Goal: Task Accomplishment & Management: Manage account settings

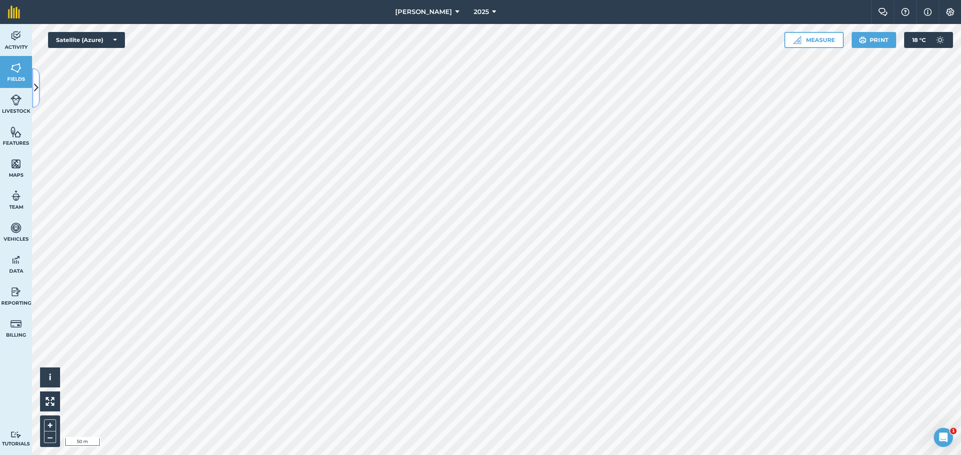
click at [35, 86] on icon at bounding box center [36, 88] width 4 height 14
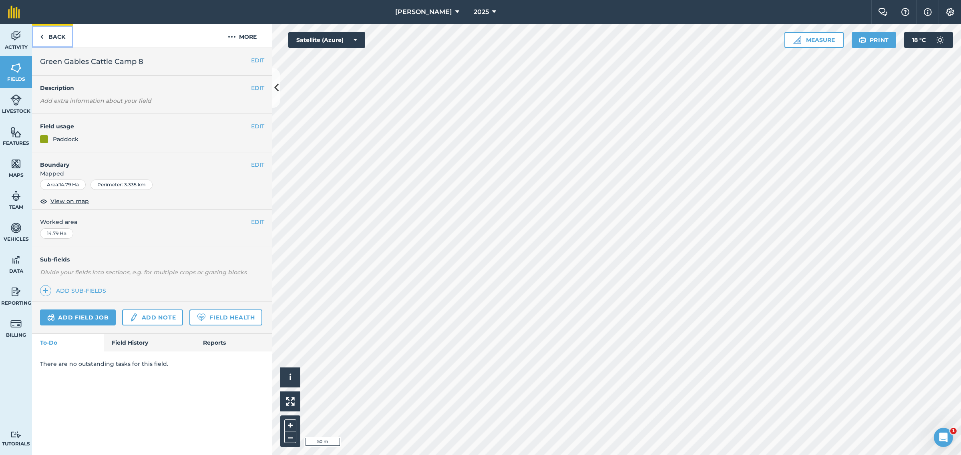
click at [42, 37] on img at bounding box center [42, 37] width 4 height 10
click at [46, 34] on link "Back" at bounding box center [52, 36] width 41 height 24
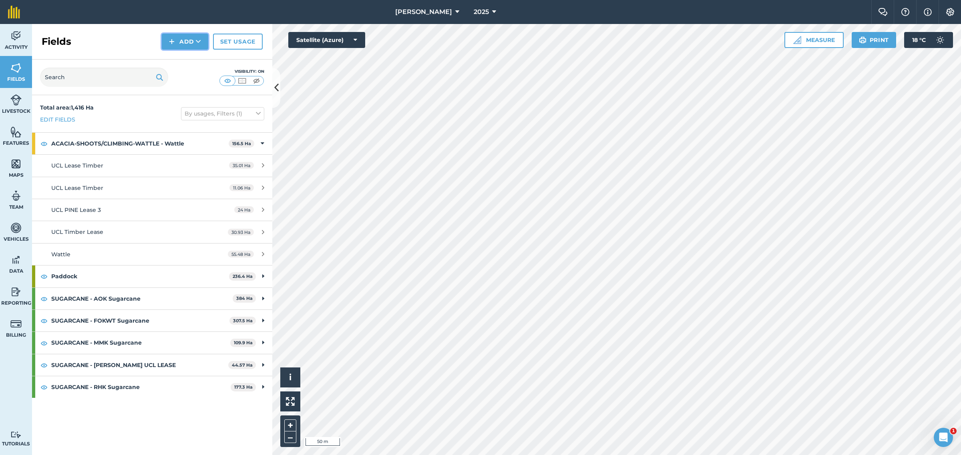
click at [187, 41] on button "Add" at bounding box center [185, 42] width 46 height 16
click at [189, 57] on link "Draw" at bounding box center [185, 60] width 44 height 18
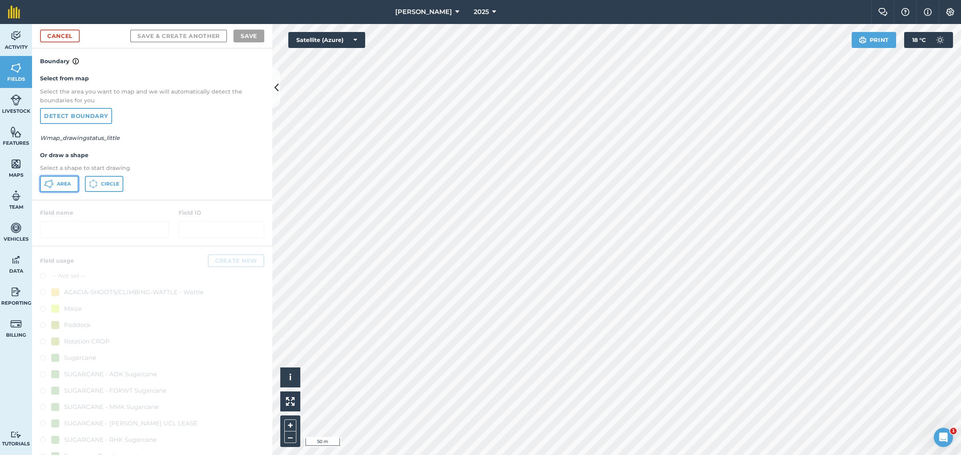
click at [67, 181] on span "Area" at bounding box center [64, 184] width 14 height 6
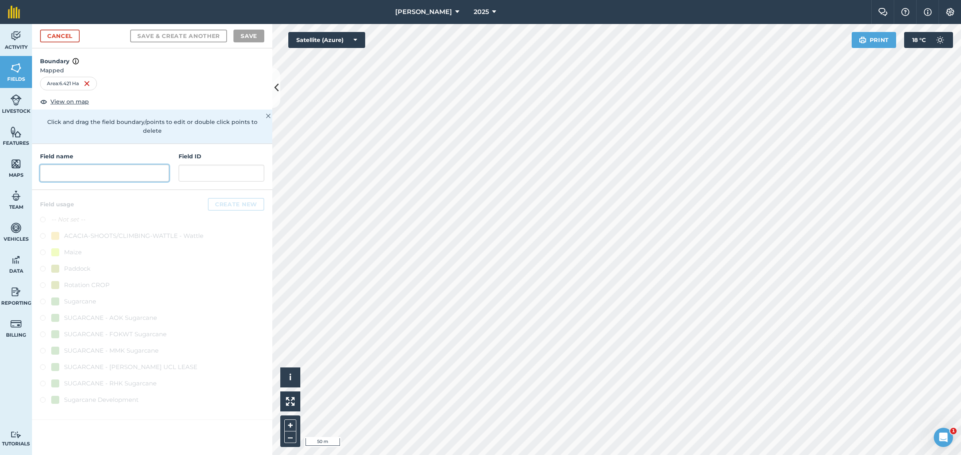
click at [83, 165] on input "text" at bounding box center [104, 173] width 129 height 17
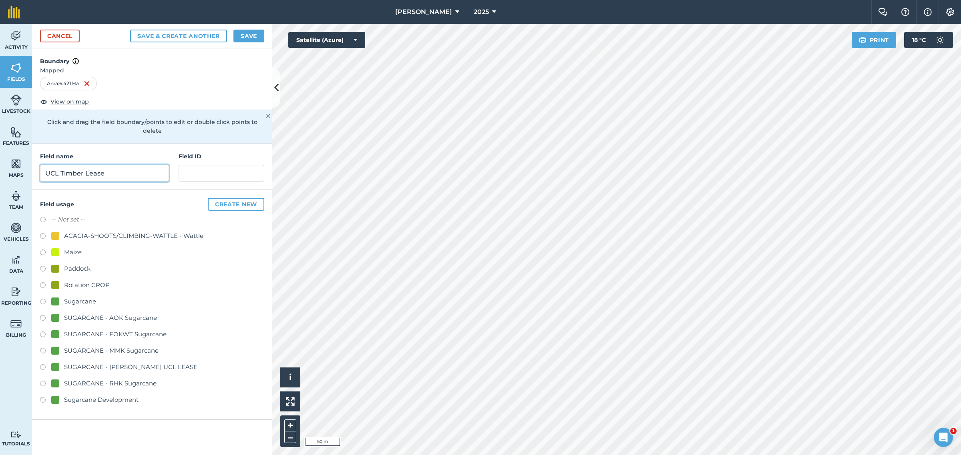
type input "UCL Timber Lease"
click at [70, 231] on div "ACACIA-SHOOTS/CLIMBING-WATTLE - Wattle" at bounding box center [133, 236] width 139 height 10
radio input "true"
click at [252, 34] on button "Save" at bounding box center [248, 36] width 31 height 13
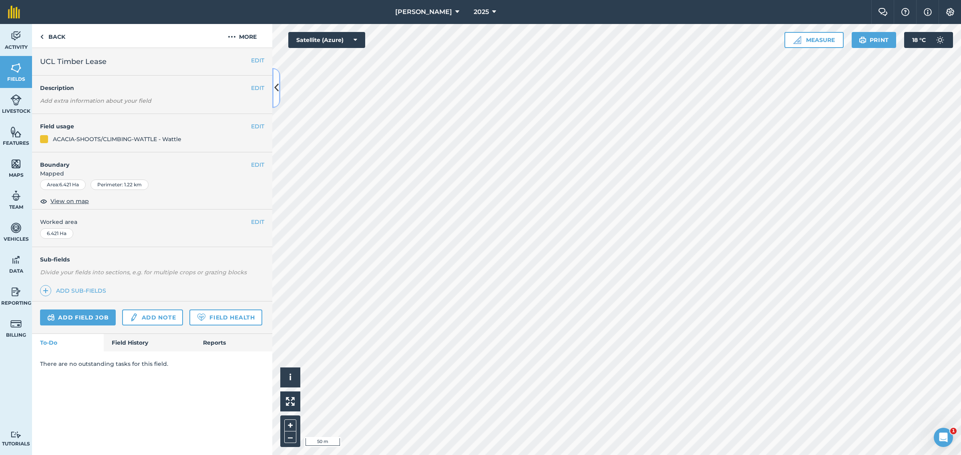
click at [277, 89] on icon at bounding box center [276, 88] width 4 height 14
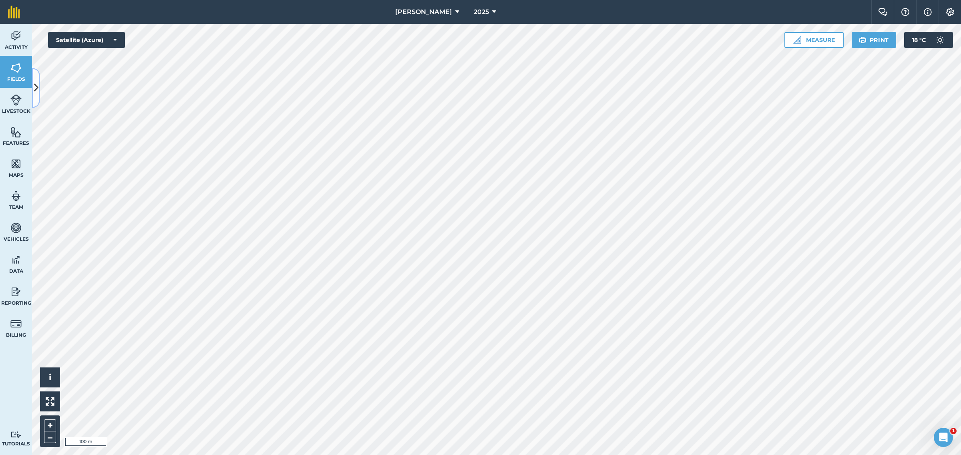
click at [37, 84] on icon at bounding box center [36, 88] width 4 height 14
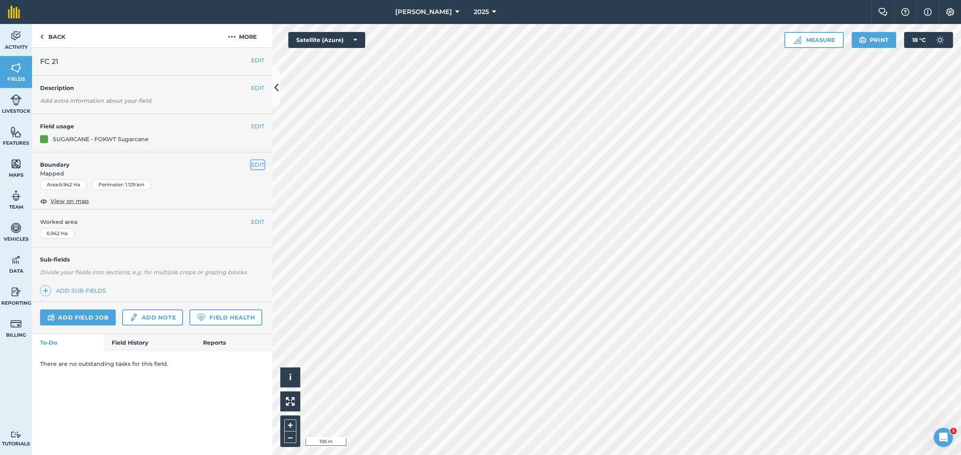
click at [255, 165] on button "EDIT" at bounding box center [257, 164] width 13 height 9
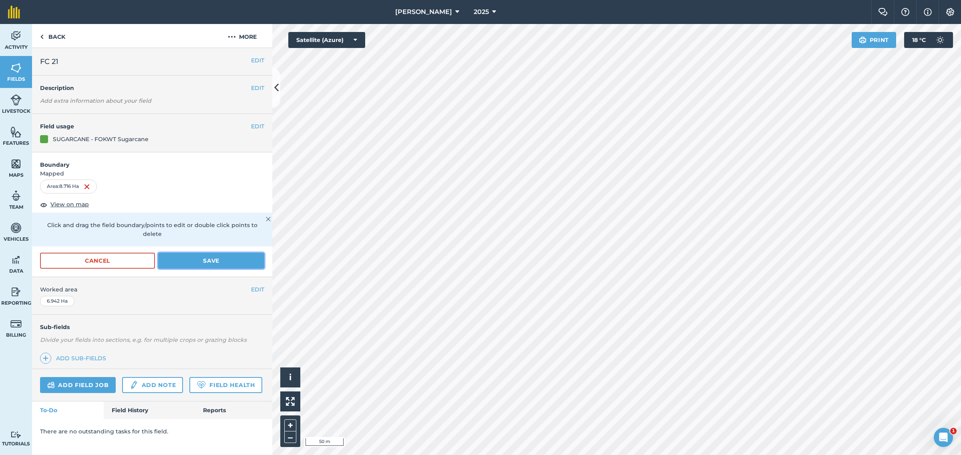
click at [209, 253] on button "Save" at bounding box center [211, 261] width 106 height 16
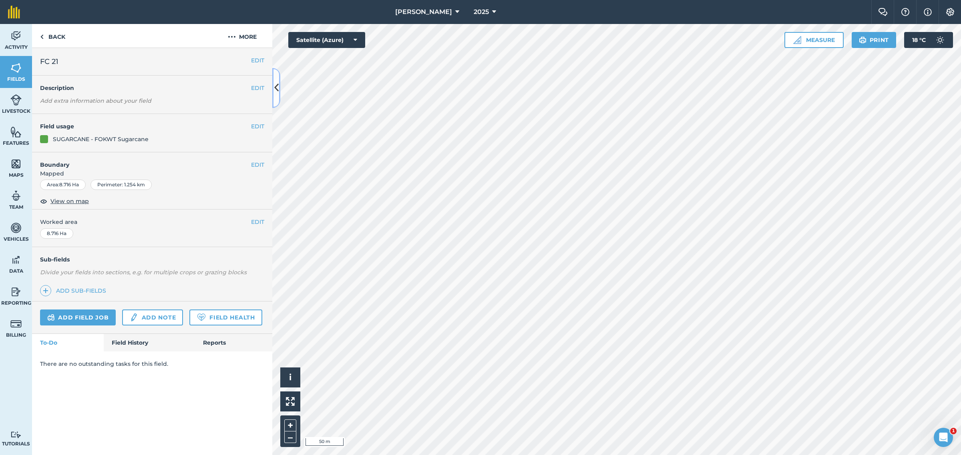
click at [275, 84] on icon at bounding box center [276, 88] width 4 height 14
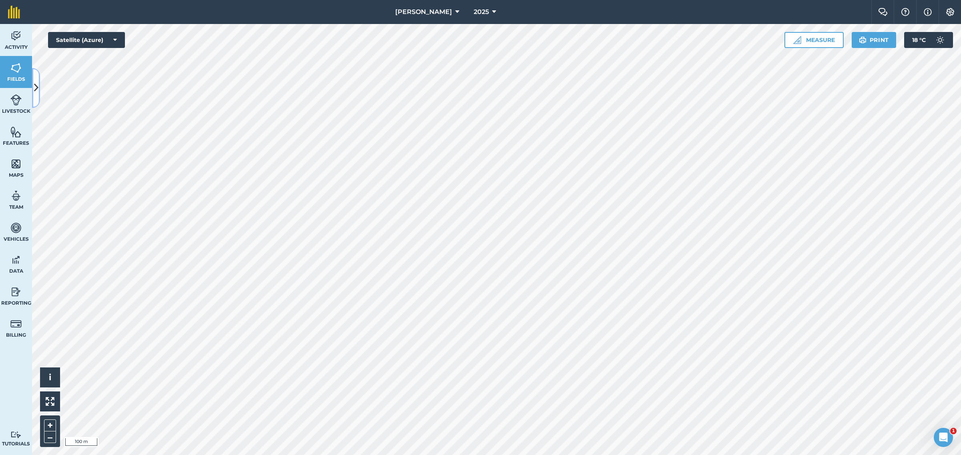
click at [34, 84] on icon at bounding box center [36, 88] width 4 height 14
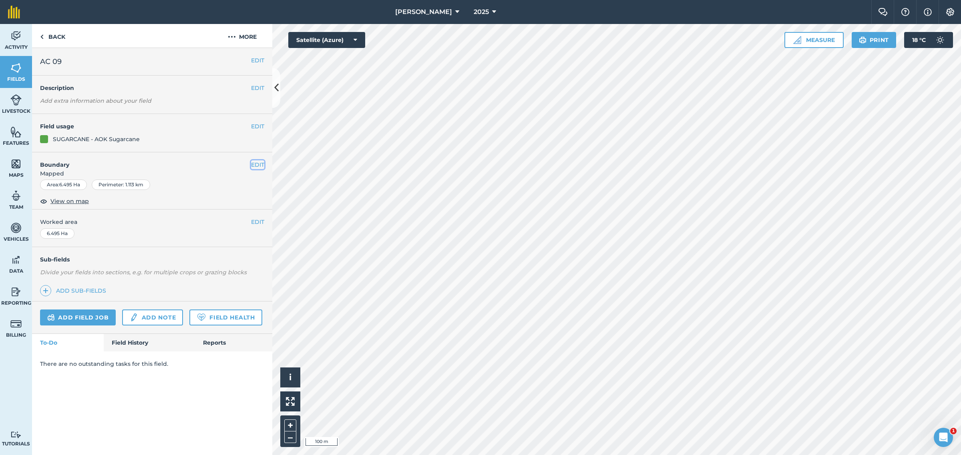
click at [261, 165] on button "EDIT" at bounding box center [257, 164] width 13 height 9
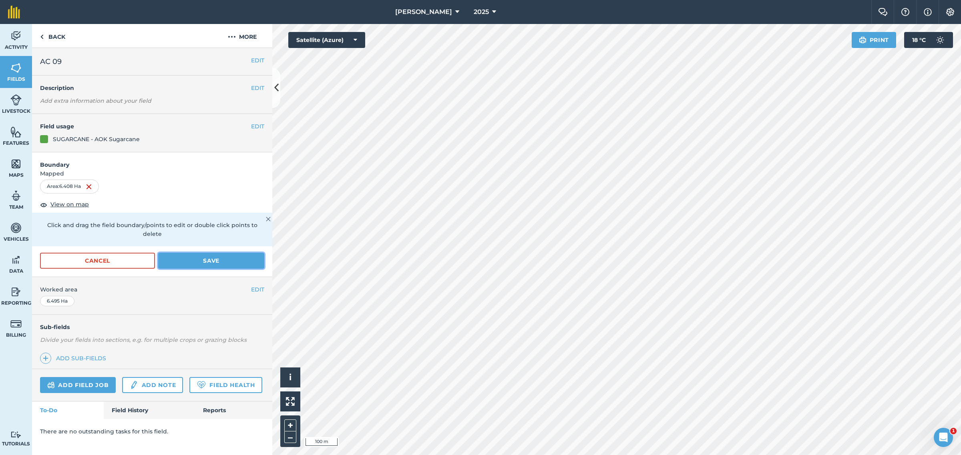
click at [197, 253] on button "Save" at bounding box center [211, 261] width 106 height 16
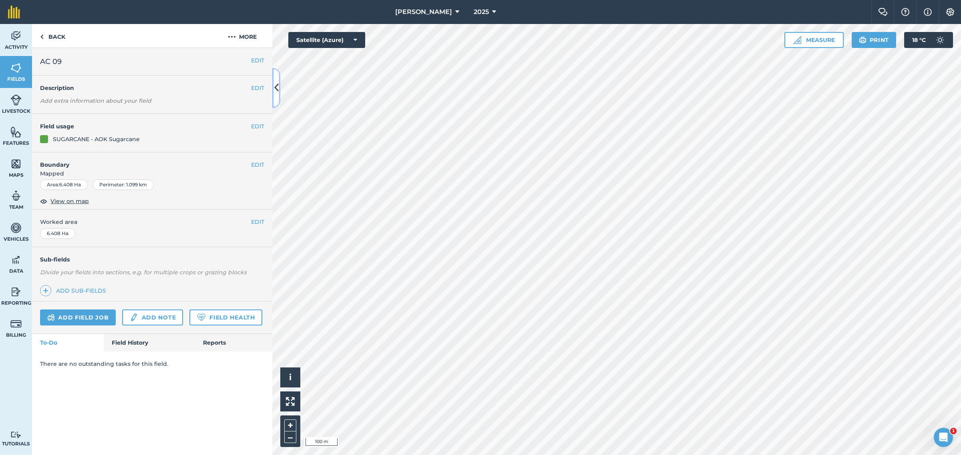
click at [276, 86] on icon at bounding box center [276, 88] width 4 height 14
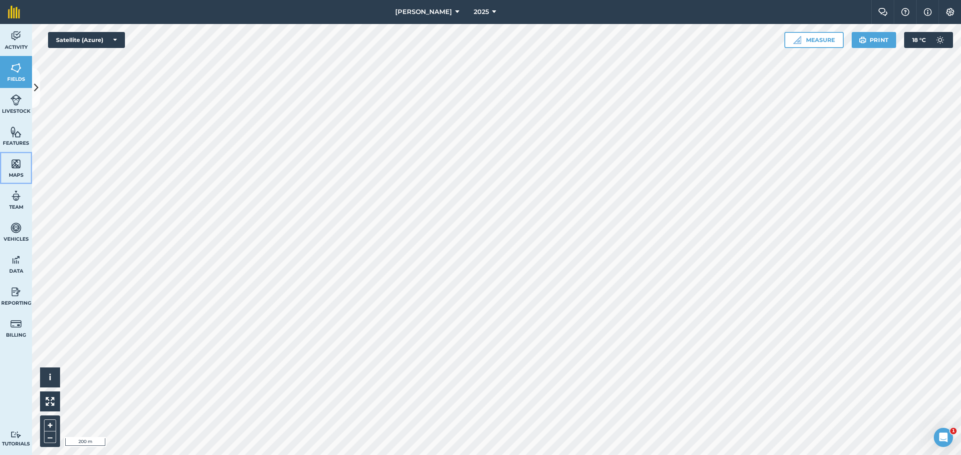
click at [15, 168] on img at bounding box center [15, 164] width 11 height 12
click at [19, 41] on img at bounding box center [15, 36] width 11 height 12
click at [14, 73] on img at bounding box center [15, 68] width 11 height 12
click at [18, 164] on img at bounding box center [15, 164] width 11 height 12
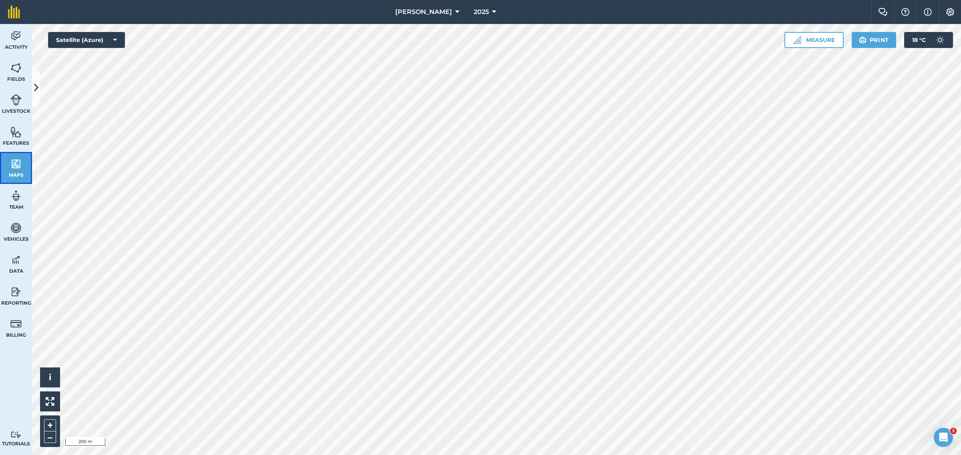
click at [18, 164] on img at bounding box center [15, 164] width 11 height 12
click at [16, 68] on img at bounding box center [15, 68] width 11 height 12
click at [36, 86] on icon at bounding box center [36, 88] width 4 height 14
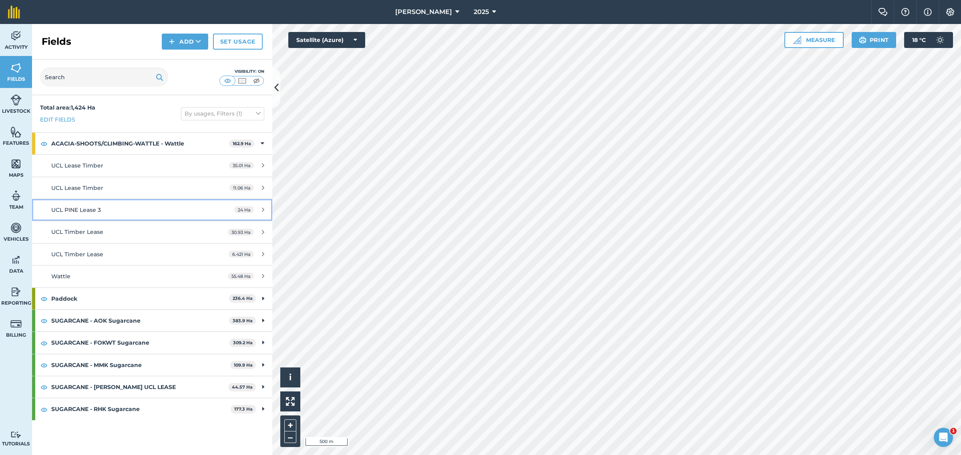
click at [91, 209] on span "UCL PINE Lease 3" at bounding box center [76, 210] width 50 height 7
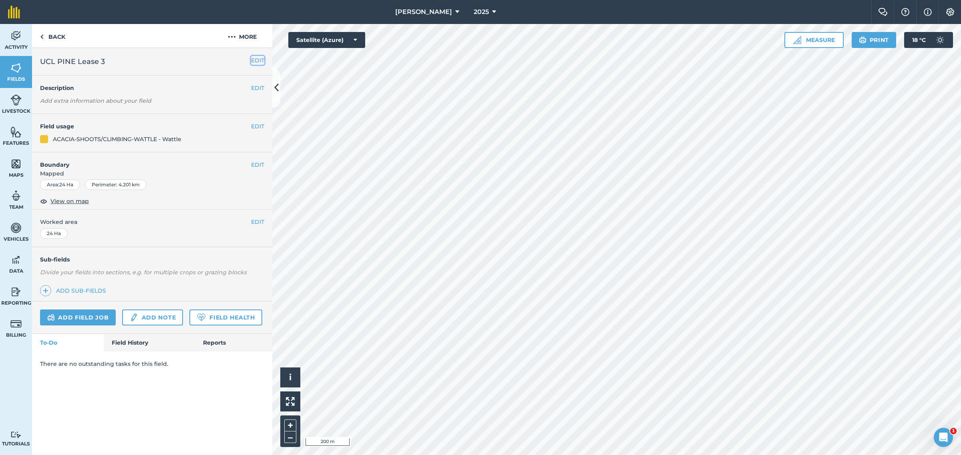
click at [253, 57] on button "EDIT" at bounding box center [257, 60] width 13 height 9
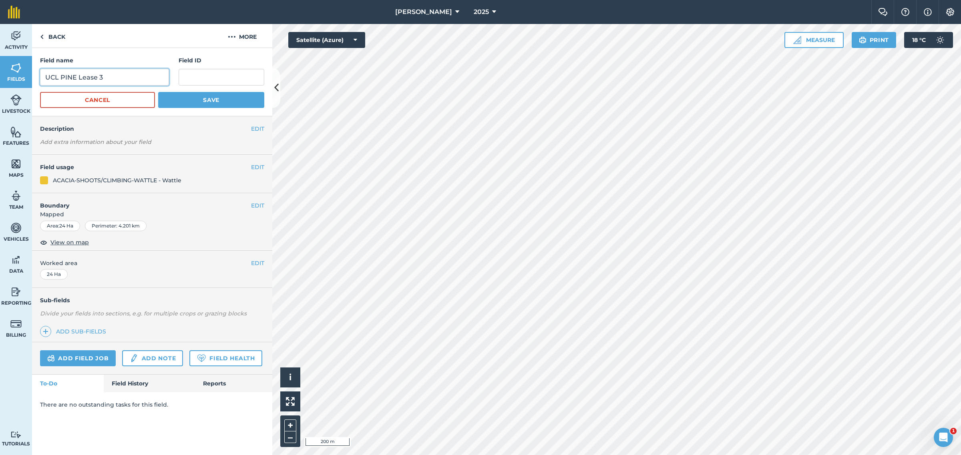
drag, startPoint x: 77, startPoint y: 77, endPoint x: 62, endPoint y: 78, distance: 14.5
click at [62, 78] on input "UCL PINE Lease 3" at bounding box center [104, 77] width 129 height 17
type input "UCL Lease 3"
click at [218, 97] on button "Save" at bounding box center [211, 100] width 106 height 16
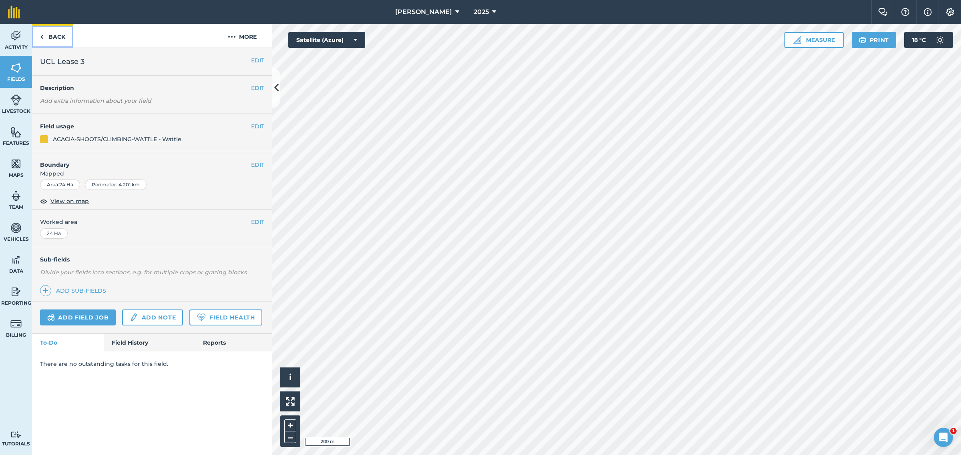
click at [41, 32] on img at bounding box center [42, 37] width 4 height 10
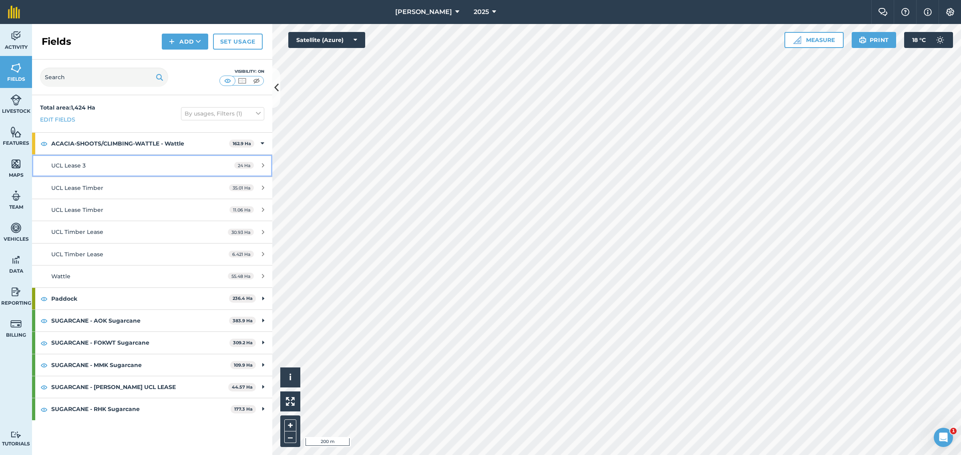
click at [154, 168] on div "UCL Lease 3" at bounding box center [126, 165] width 150 height 9
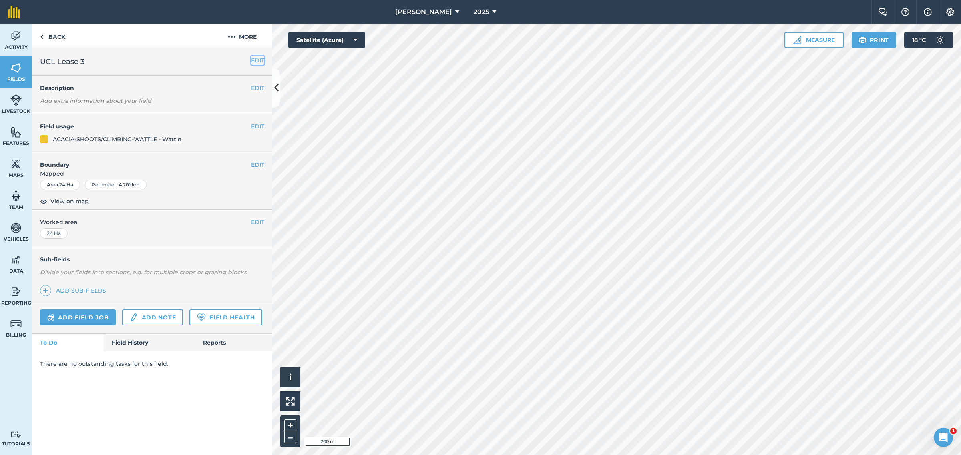
click at [255, 57] on button "EDIT" at bounding box center [257, 60] width 13 height 9
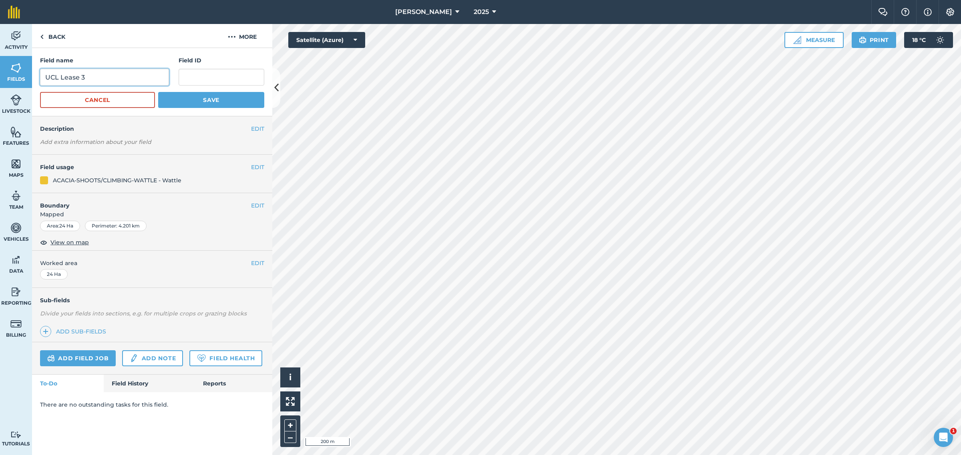
click at [108, 75] on input "UCL Lease 3" at bounding box center [104, 77] width 129 height 17
type input "UCL Lease Timber"
click at [204, 100] on button "Save" at bounding box center [211, 100] width 106 height 16
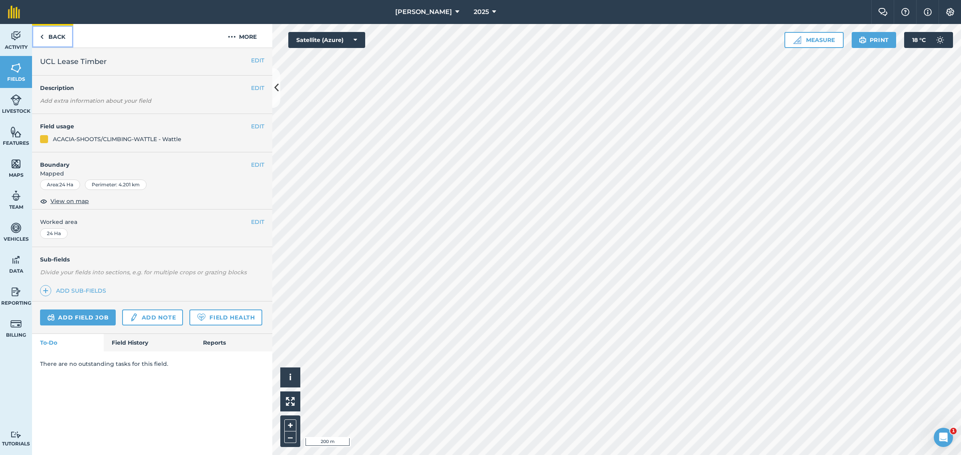
click at [44, 35] on link "Back" at bounding box center [52, 36] width 41 height 24
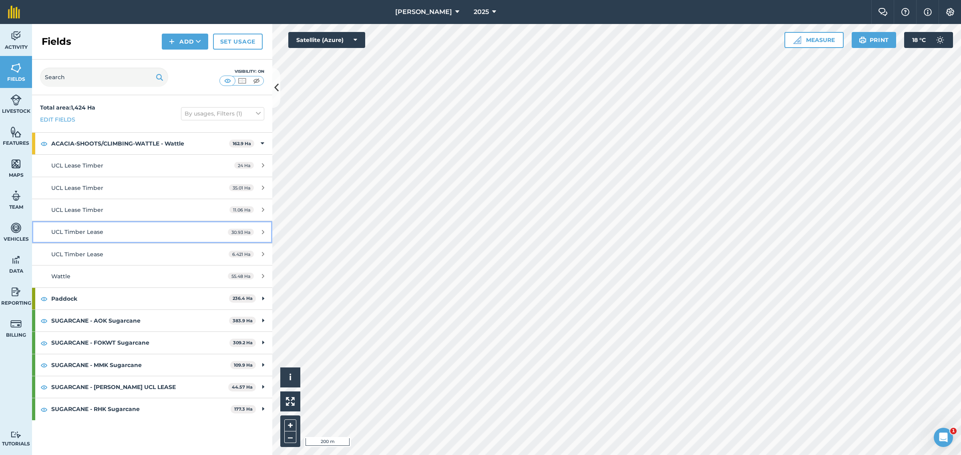
click at [93, 233] on span "UCL Timber Lease" at bounding box center [77, 232] width 52 height 7
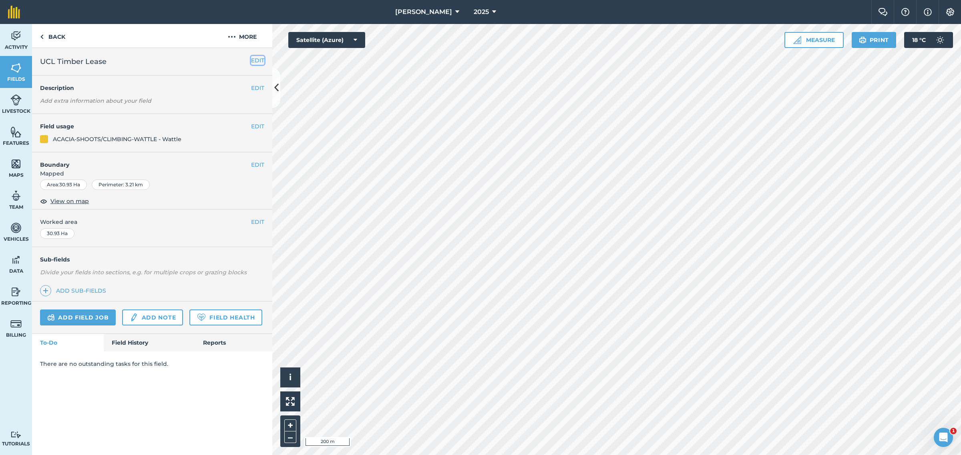
click at [257, 60] on button "EDIT" at bounding box center [257, 60] width 13 height 9
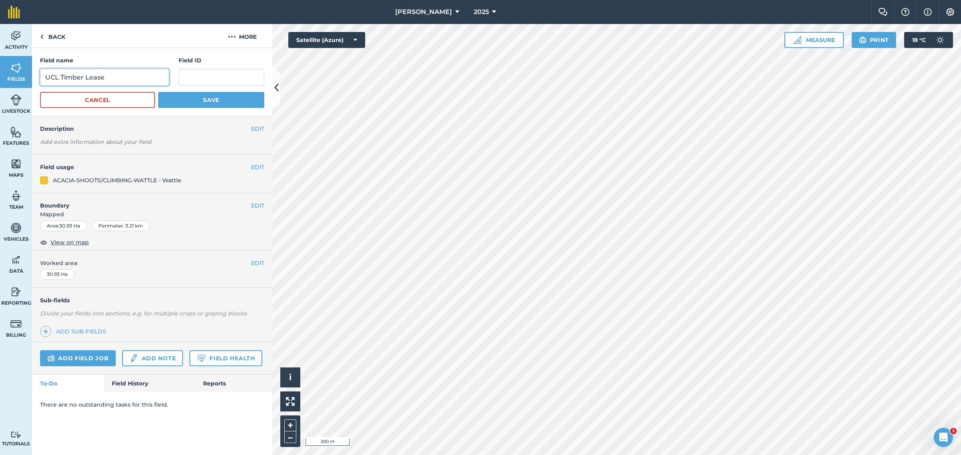
click at [74, 79] on input "UCL Timber Lease" at bounding box center [104, 77] width 129 height 17
click at [70, 79] on input "UCL Timber Lease" at bounding box center [104, 77] width 129 height 17
click at [69, 79] on input "UCL Timber Lease" at bounding box center [104, 77] width 129 height 17
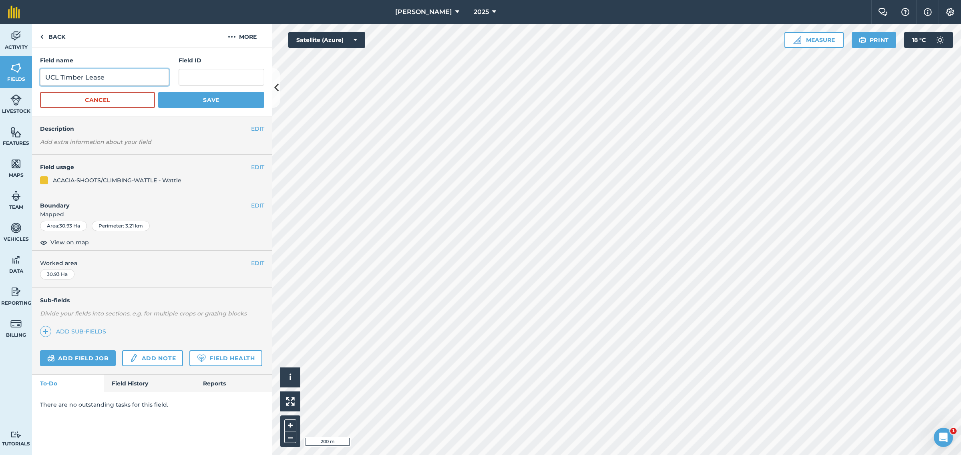
click at [70, 79] on input "UCL Timber Lease" at bounding box center [104, 77] width 129 height 17
click at [102, 82] on input "UCL Timber Lease" at bounding box center [104, 77] width 129 height 17
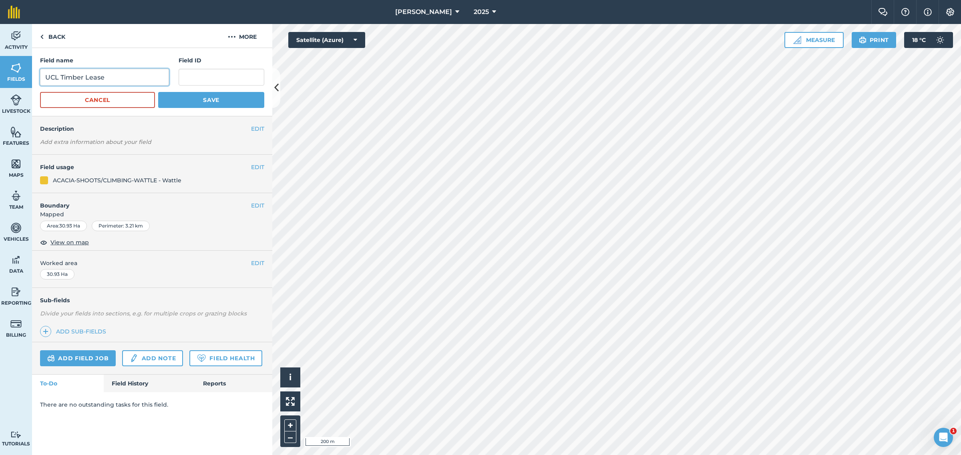
click at [72, 78] on input "UCL Timber Lease" at bounding box center [104, 77] width 129 height 17
click at [98, 80] on input "UCL Lease" at bounding box center [104, 77] width 129 height 17
paste input "Timber"
type input "UCL Lease Timber"
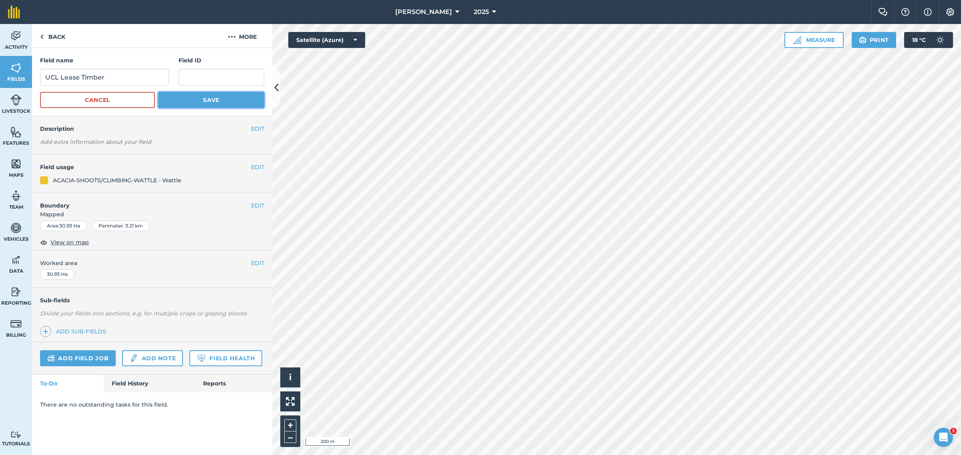
click at [174, 101] on button "Save" at bounding box center [211, 100] width 106 height 16
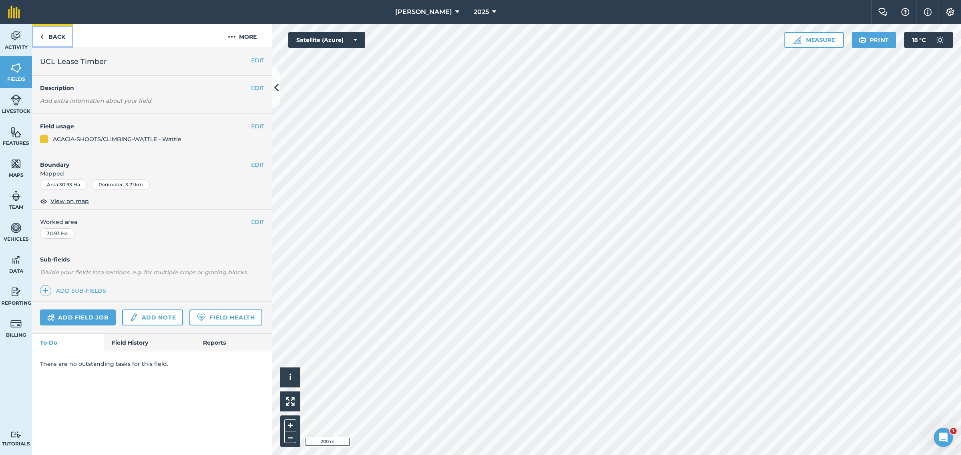
click at [46, 36] on link "Back" at bounding box center [52, 36] width 41 height 24
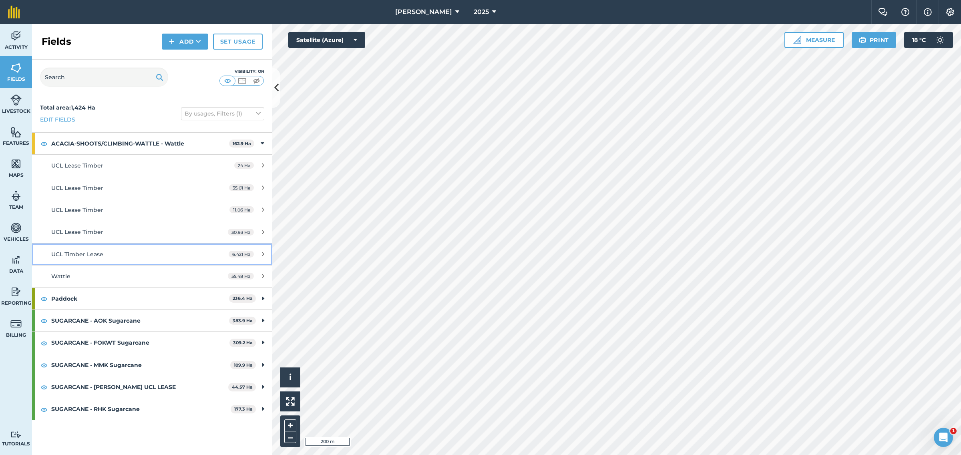
click at [87, 255] on span "UCL Timber Lease" at bounding box center [77, 254] width 52 height 7
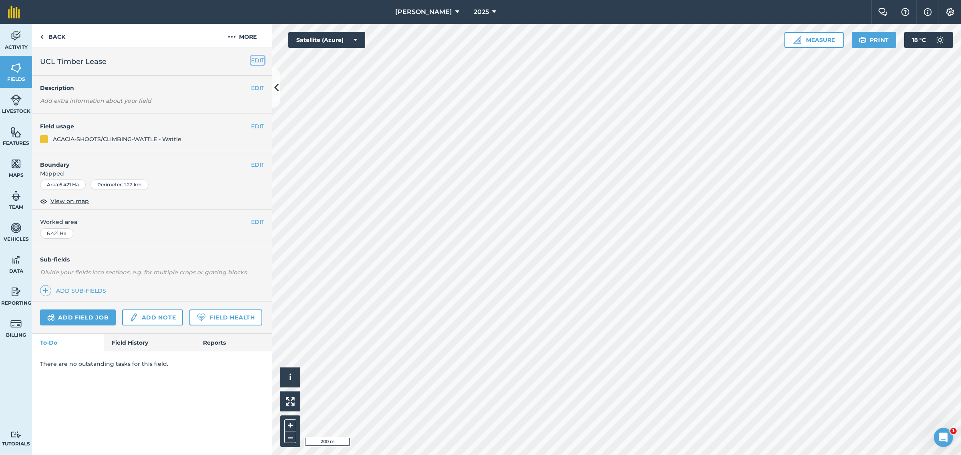
click at [260, 59] on button "EDIT" at bounding box center [257, 60] width 13 height 9
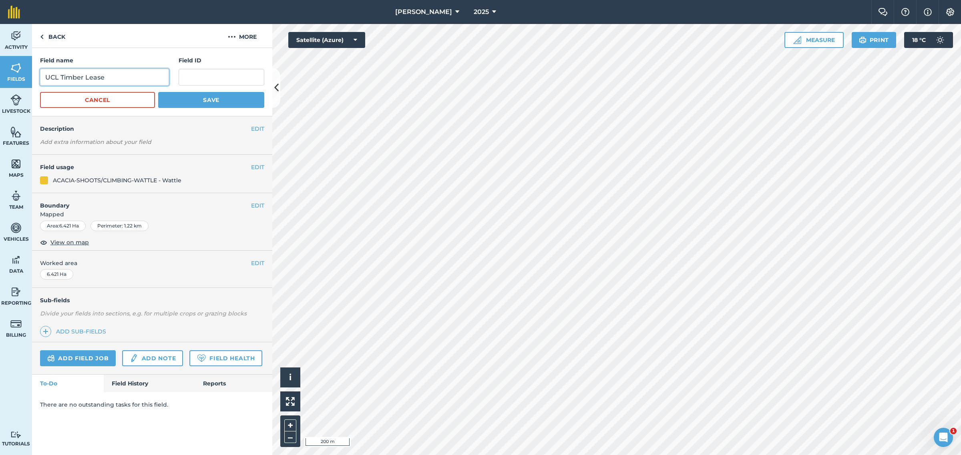
click at [74, 77] on input "UCL Timber Lease" at bounding box center [104, 77] width 129 height 17
click at [90, 71] on input "UCL Lease" at bounding box center [104, 77] width 129 height 17
paste input "Timber"
type input "UCL Lease Timber"
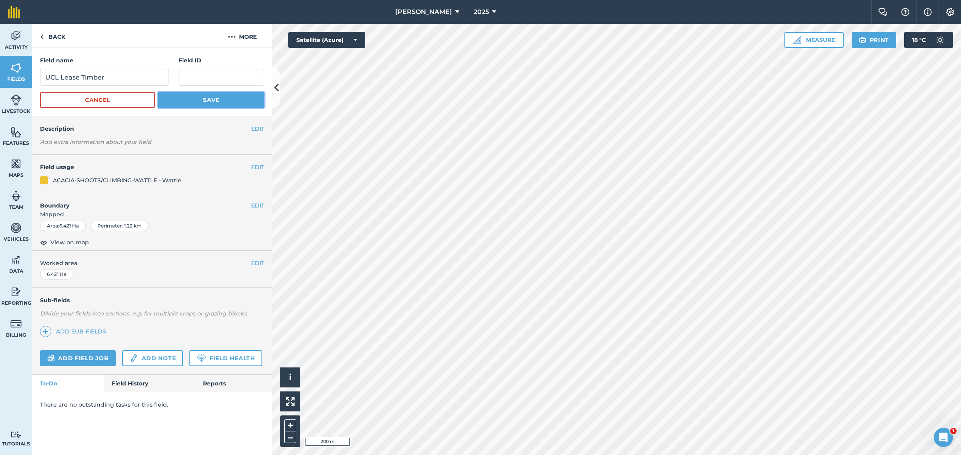
click at [207, 102] on button "Save" at bounding box center [211, 100] width 106 height 16
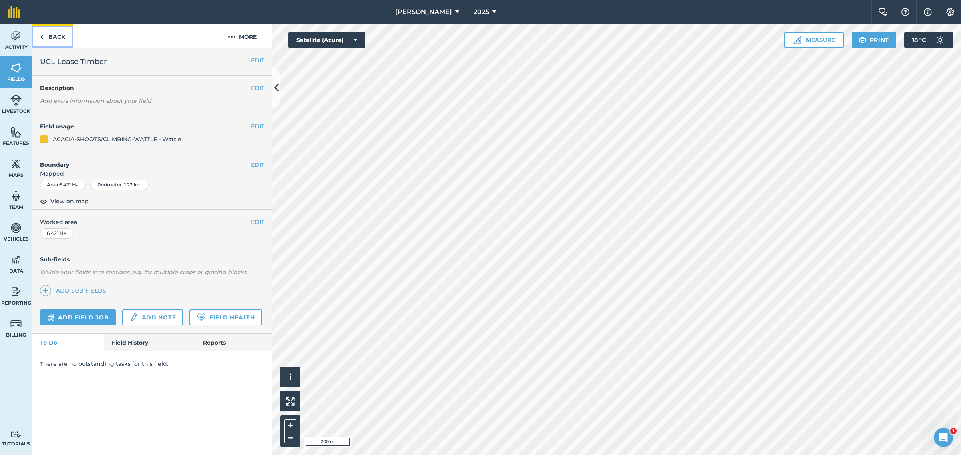
click at [38, 34] on link "Back" at bounding box center [52, 36] width 41 height 24
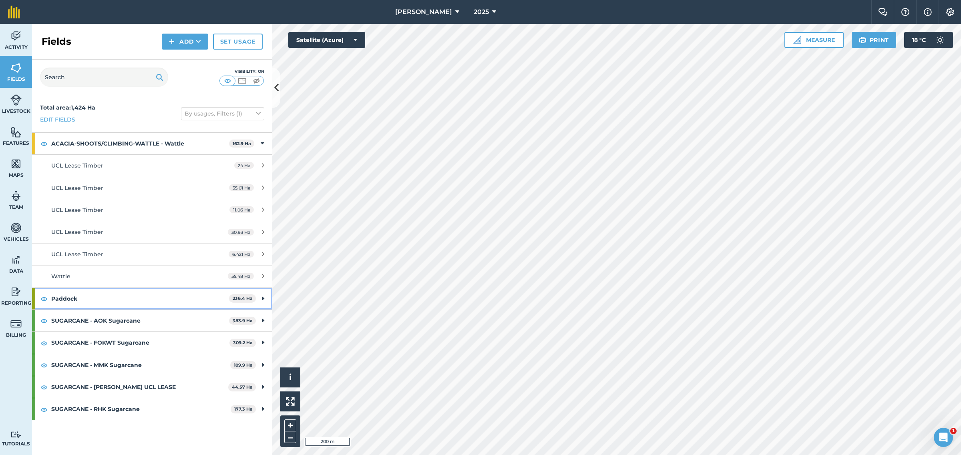
click at [265, 301] on div "Paddock 236.4 Ha" at bounding box center [152, 299] width 240 height 22
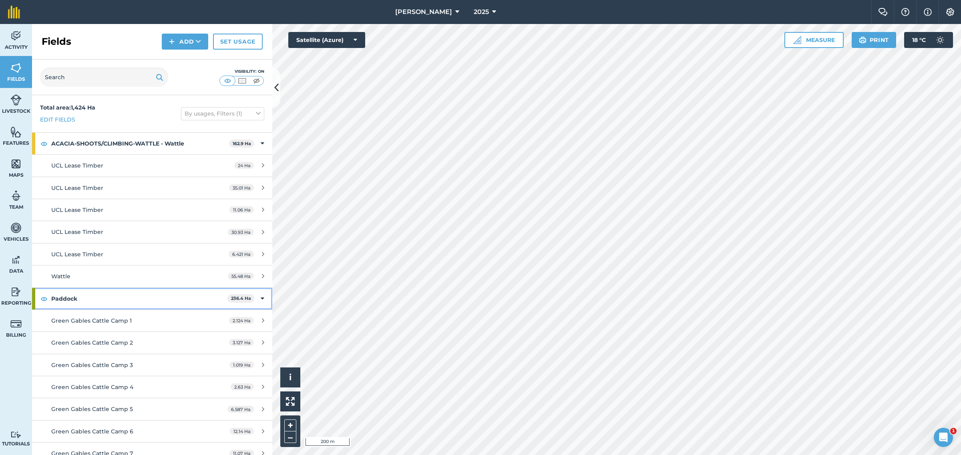
click at [261, 299] on icon at bounding box center [263, 299] width 4 height 9
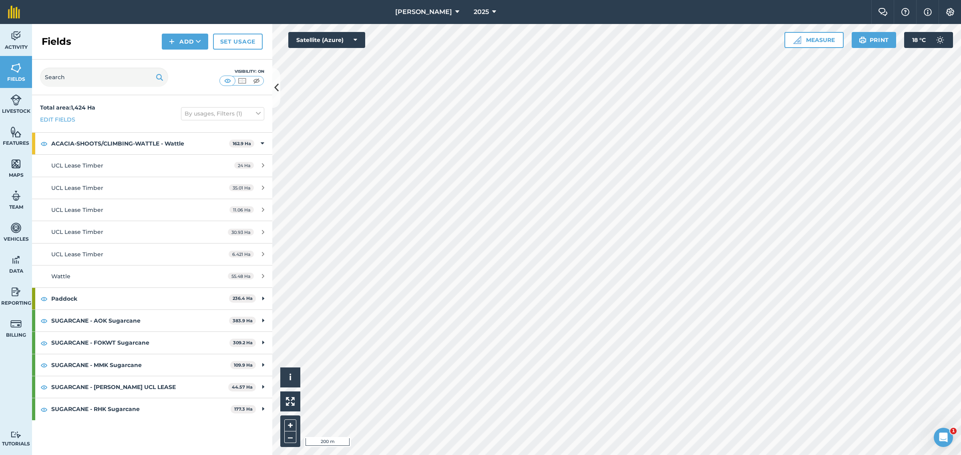
click at [430, 455] on html "[PERSON_NAME] 2025 Farm Chat Help Info Settings [PERSON_NAME] - 2025 Reproduced…" at bounding box center [480, 227] width 961 height 455
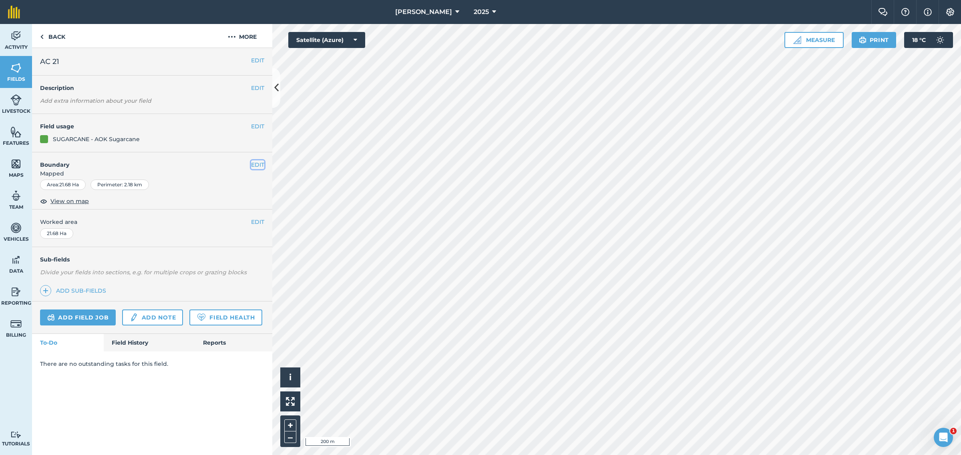
click at [259, 162] on button "EDIT" at bounding box center [257, 164] width 13 height 9
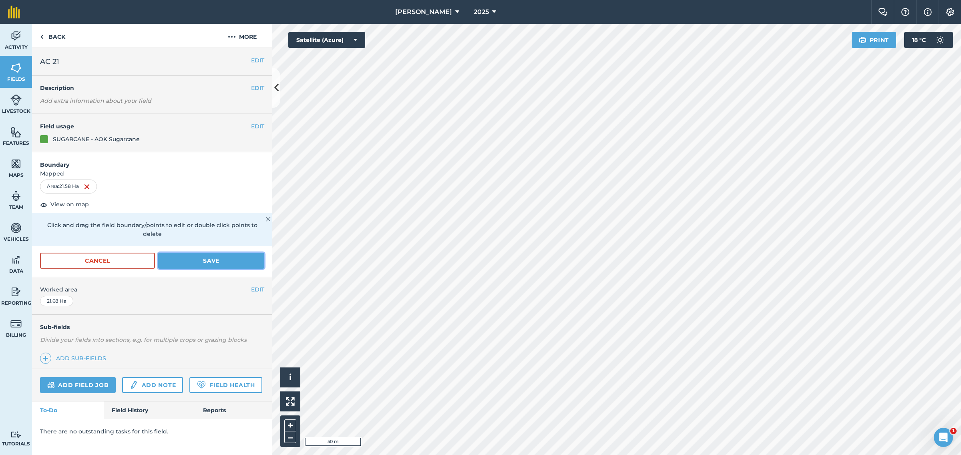
click at [214, 253] on button "Save" at bounding box center [211, 261] width 106 height 16
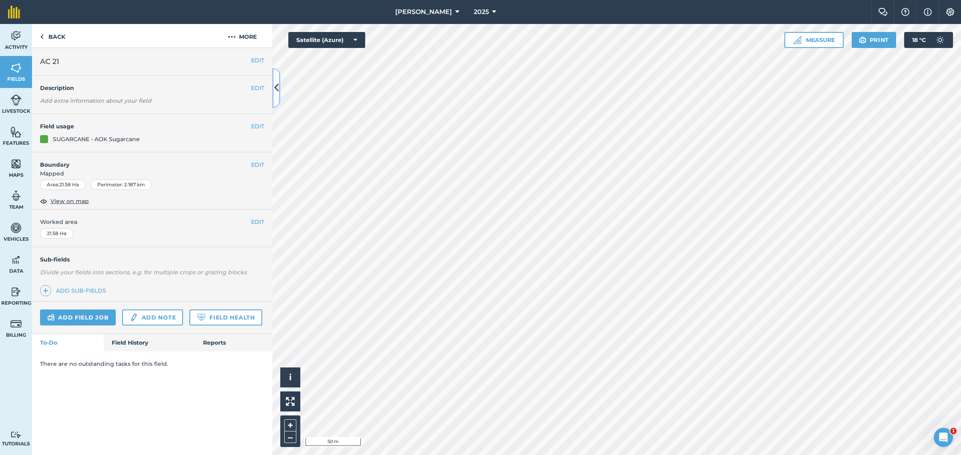
click at [278, 87] on icon at bounding box center [276, 88] width 4 height 14
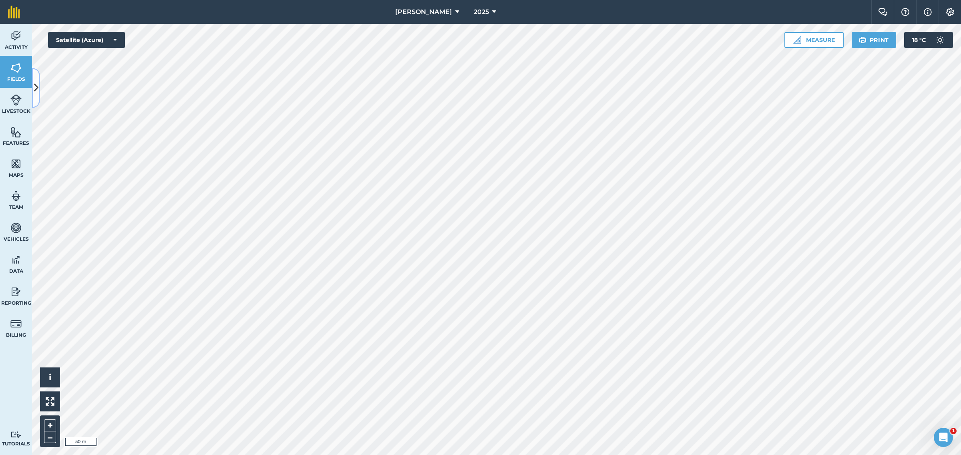
click at [36, 87] on icon at bounding box center [36, 88] width 4 height 14
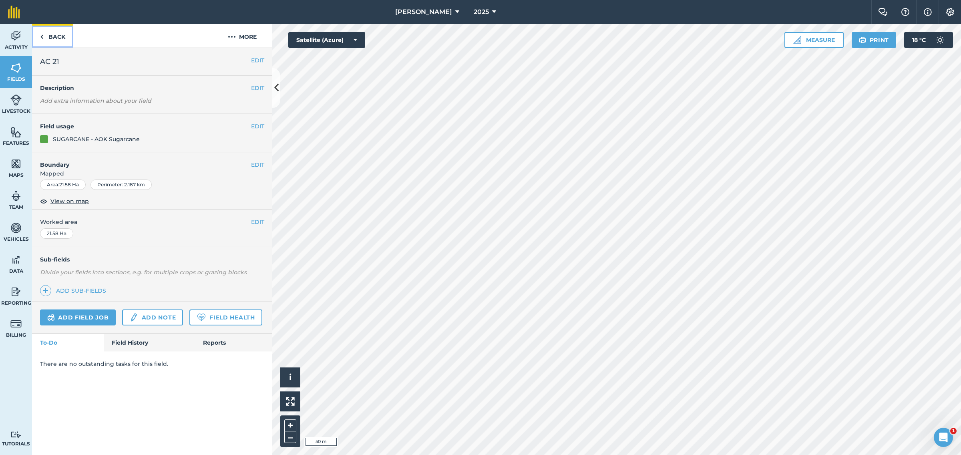
click at [48, 38] on link "Back" at bounding box center [52, 36] width 41 height 24
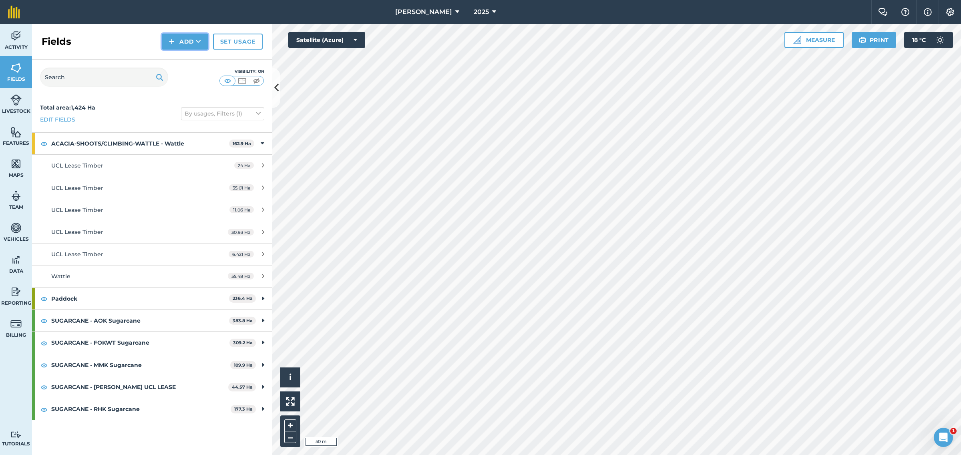
click at [197, 42] on icon at bounding box center [198, 42] width 5 height 8
click at [187, 59] on link "Draw" at bounding box center [185, 60] width 44 height 18
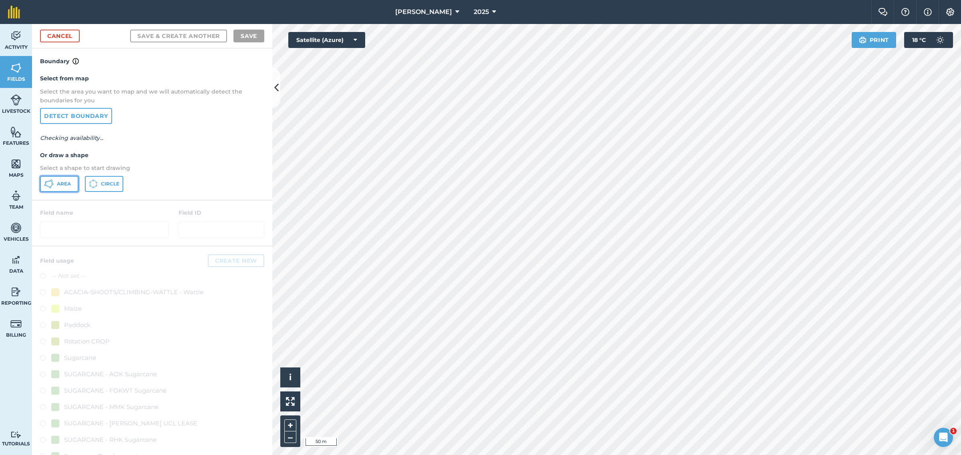
click at [57, 182] on span "Area" at bounding box center [64, 184] width 14 height 6
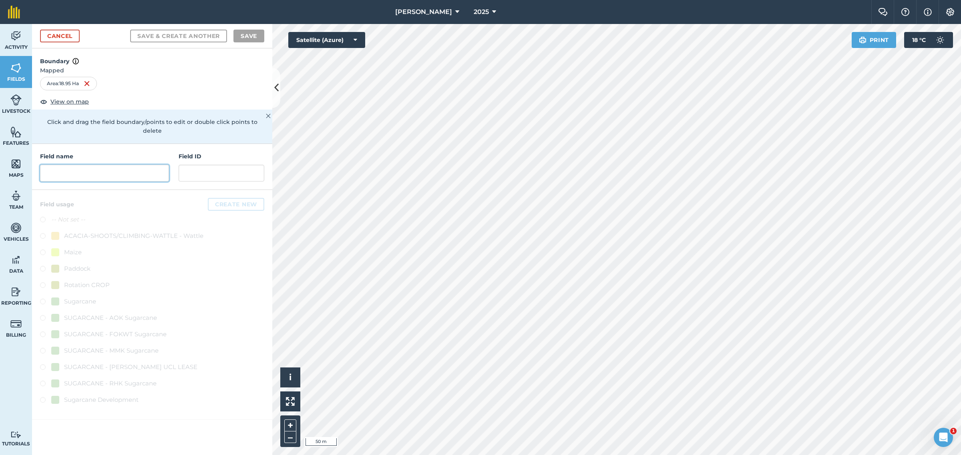
click at [115, 165] on input "text" at bounding box center [104, 173] width 129 height 17
type input "E"
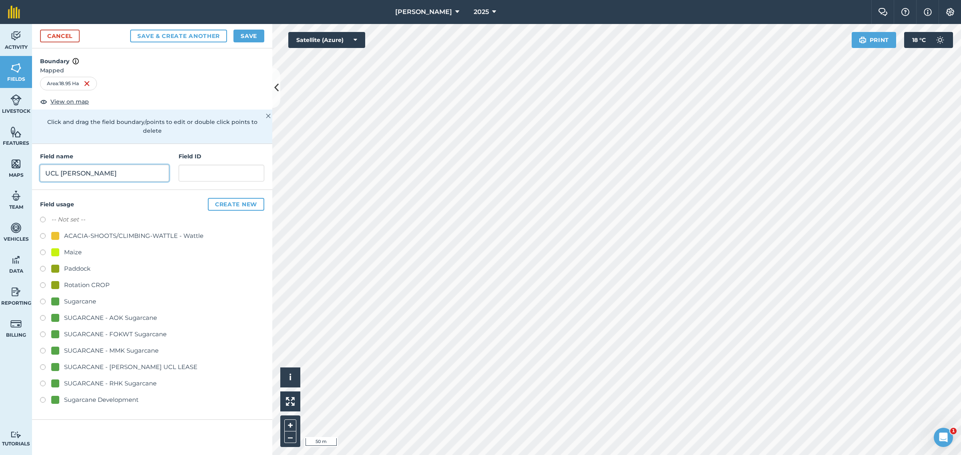
drag, startPoint x: 69, startPoint y: 164, endPoint x: 90, endPoint y: 243, distance: 81.0
click at [71, 172] on input "UCL [PERSON_NAME]" at bounding box center [104, 173] width 129 height 17
type input "UCL Lease Timber"
click at [81, 231] on div "ACACIA-SHOOTS/CLIMBING-WATTLE - Wattle" at bounding box center [133, 236] width 139 height 10
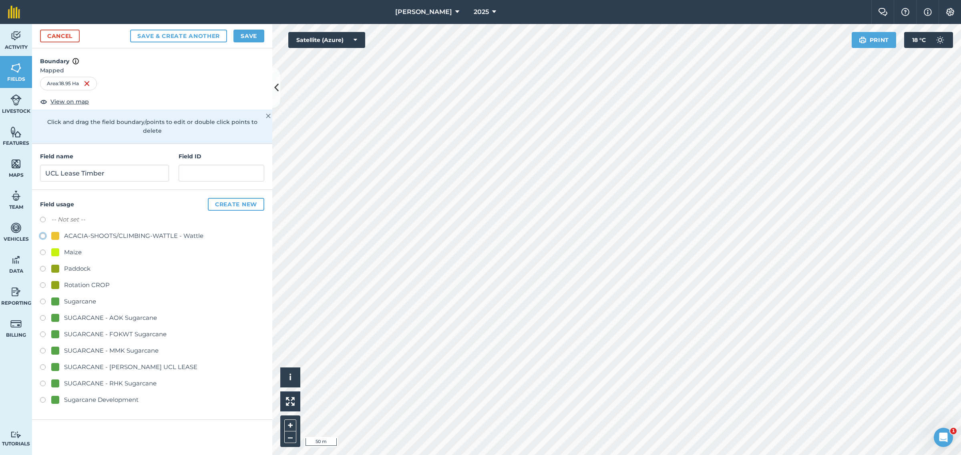
radio input "true"
drag, startPoint x: 249, startPoint y: 35, endPoint x: 249, endPoint y: 75, distance: 40.0
click at [247, 37] on button "Save" at bounding box center [248, 36] width 31 height 13
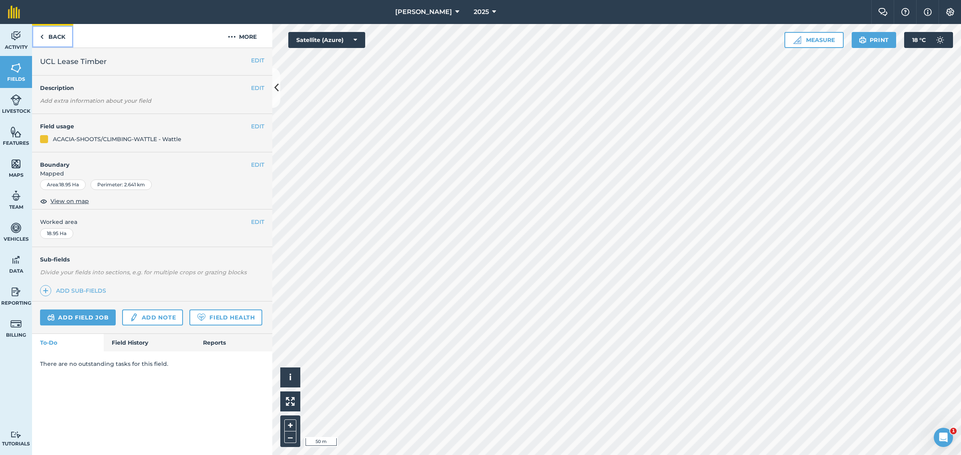
click at [45, 35] on link "Back" at bounding box center [52, 36] width 41 height 24
click at [46, 36] on link "Back" at bounding box center [52, 36] width 41 height 24
click at [251, 165] on button "EDIT" at bounding box center [257, 164] width 13 height 9
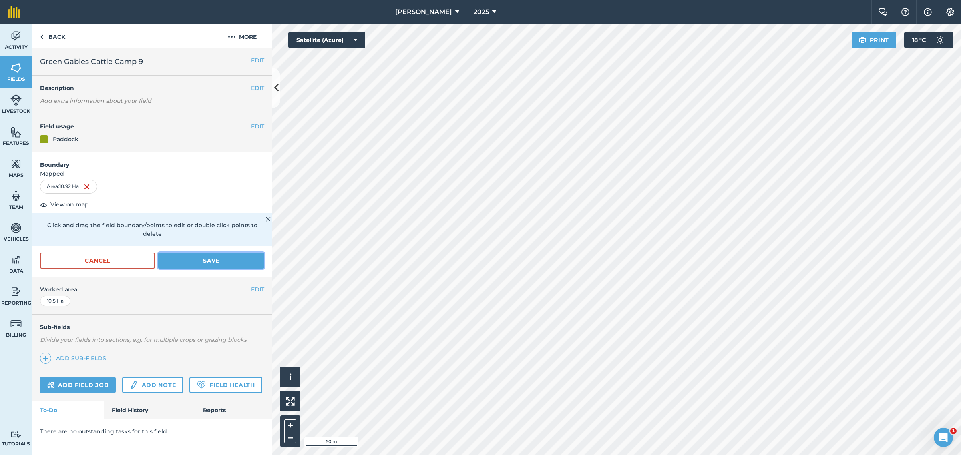
click at [208, 254] on button "Save" at bounding box center [211, 261] width 106 height 16
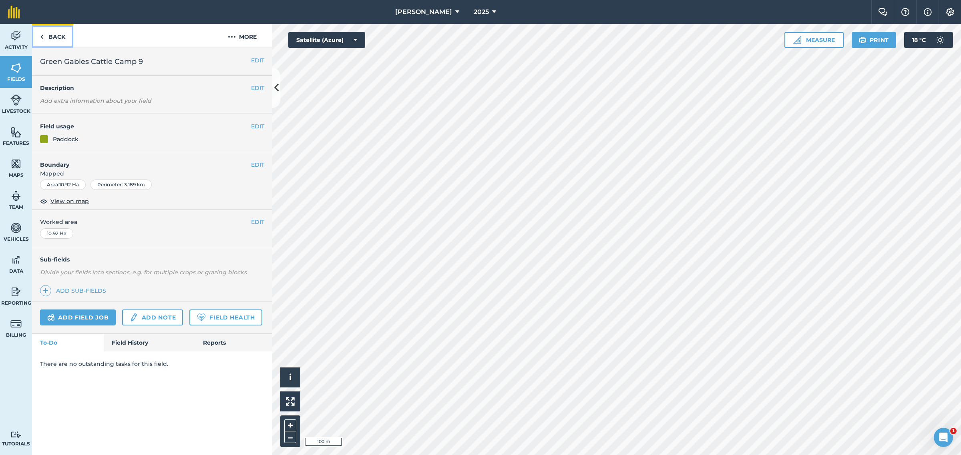
click at [45, 36] on link "Back" at bounding box center [52, 36] width 41 height 24
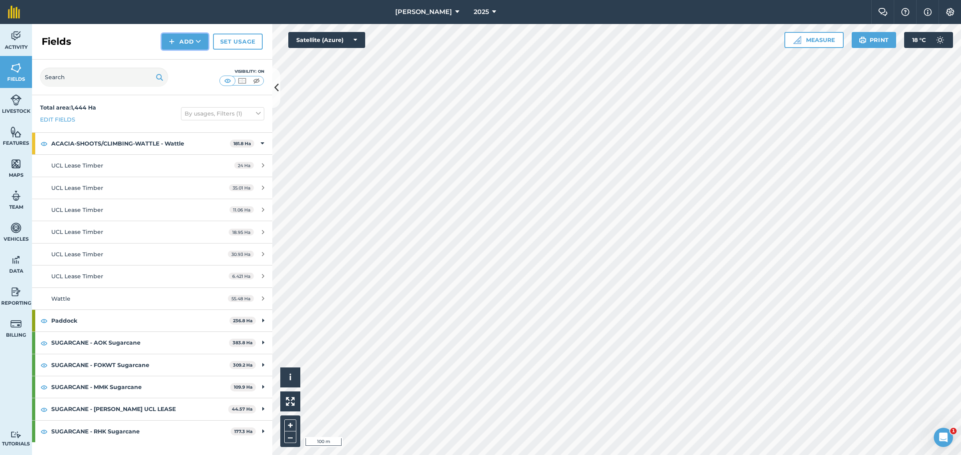
click at [199, 43] on icon at bounding box center [198, 42] width 5 height 8
click at [189, 60] on link "Draw" at bounding box center [185, 60] width 44 height 18
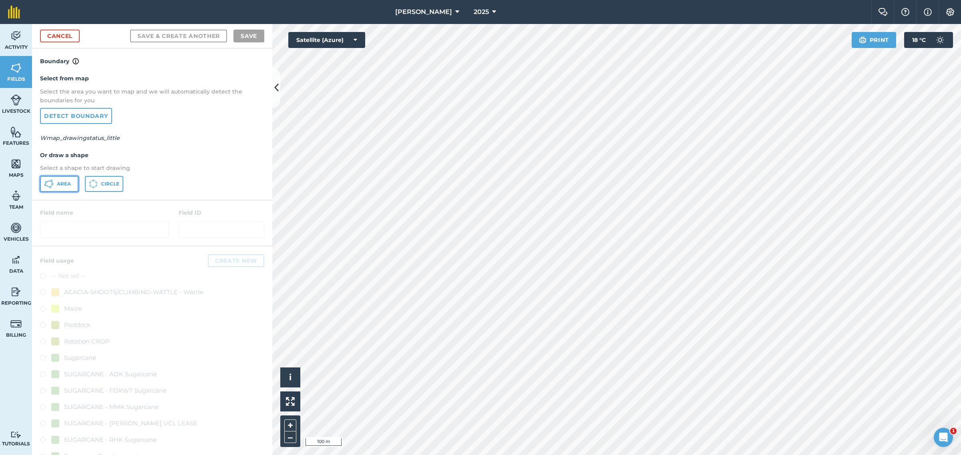
click at [59, 177] on button "Area" at bounding box center [59, 184] width 38 height 16
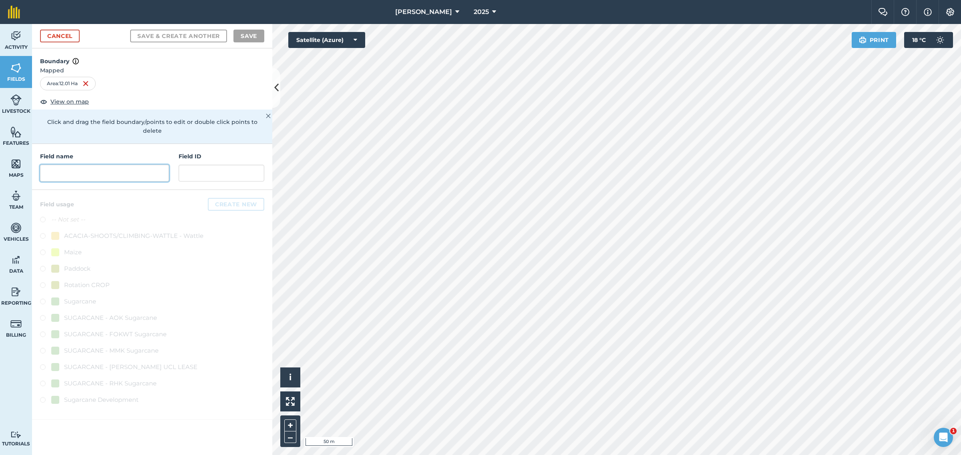
click at [110, 165] on input "text" at bounding box center [104, 173] width 129 height 17
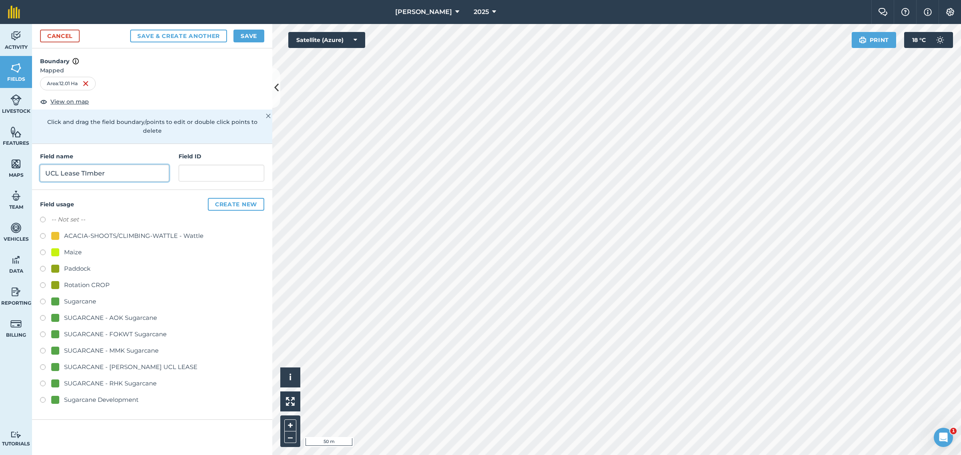
drag, startPoint x: 87, startPoint y: 164, endPoint x: 65, endPoint y: 295, distance: 132.6
click at [87, 165] on input "UCL Lease TImber" at bounding box center [104, 173] width 129 height 17
type input "UCL Lease Timber"
drag, startPoint x: 116, startPoint y: 225, endPoint x: 173, endPoint y: 221, distance: 57.0
click at [117, 231] on div "ACACIA-SHOOTS/CLIMBING-WATTLE - Wattle" at bounding box center [133, 236] width 139 height 10
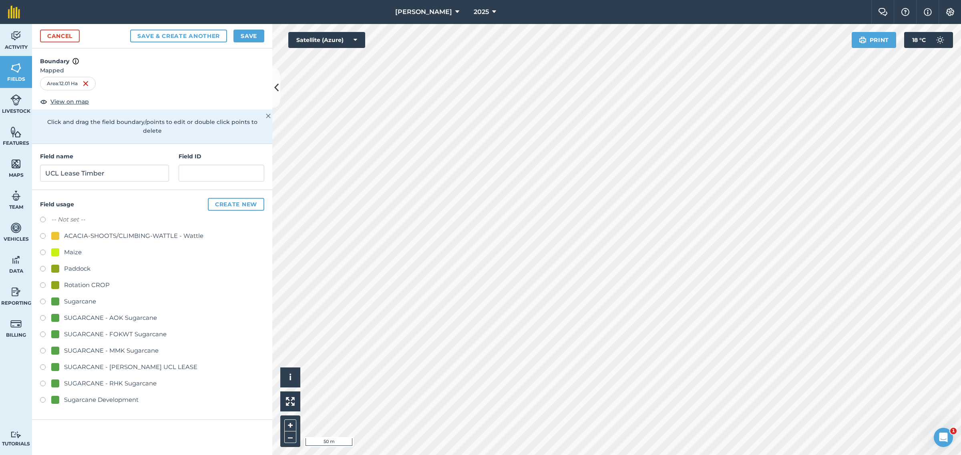
radio input "true"
click at [249, 32] on button "Save" at bounding box center [248, 36] width 31 height 13
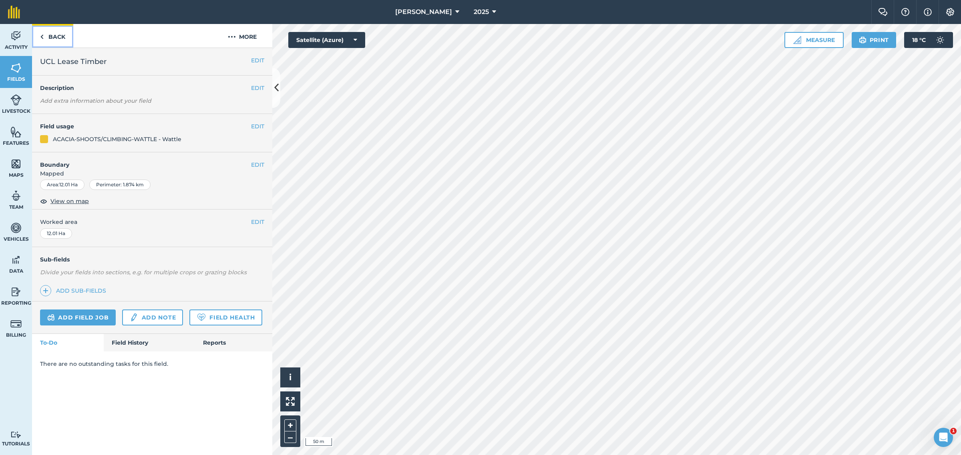
click at [48, 33] on link "Back" at bounding box center [52, 36] width 41 height 24
click at [277, 89] on icon at bounding box center [276, 88] width 4 height 14
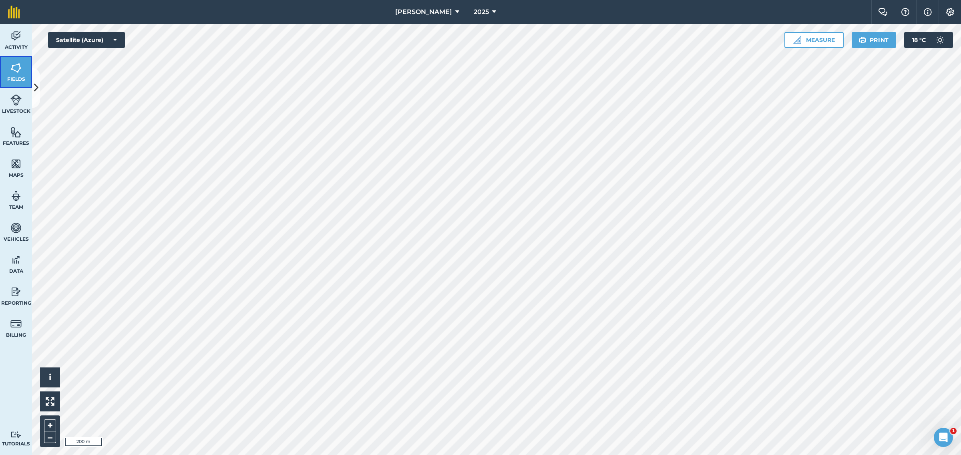
click at [13, 67] on img at bounding box center [15, 68] width 11 height 12
click at [17, 263] on img at bounding box center [15, 260] width 11 height 12
drag, startPoint x: 18, startPoint y: 263, endPoint x: 27, endPoint y: 255, distance: 11.3
click at [19, 263] on img at bounding box center [15, 260] width 11 height 12
click at [37, 86] on icon at bounding box center [36, 88] width 4 height 14
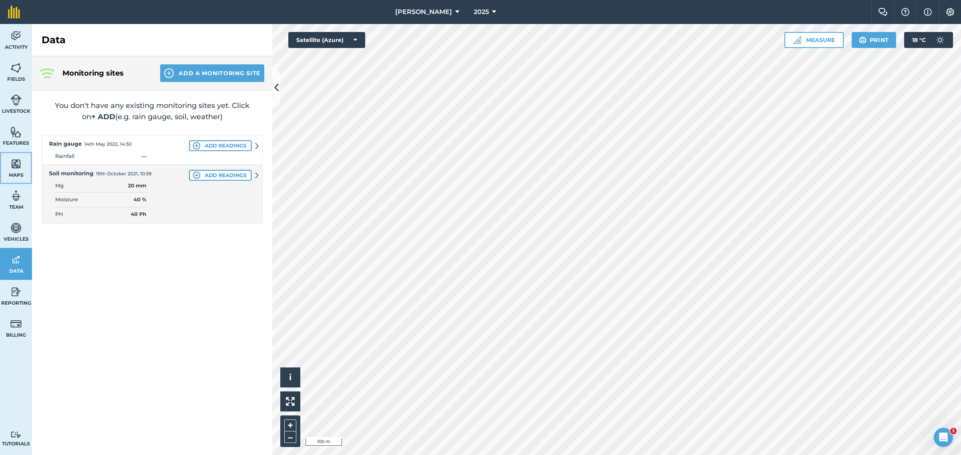
click at [18, 164] on img at bounding box center [15, 164] width 11 height 12
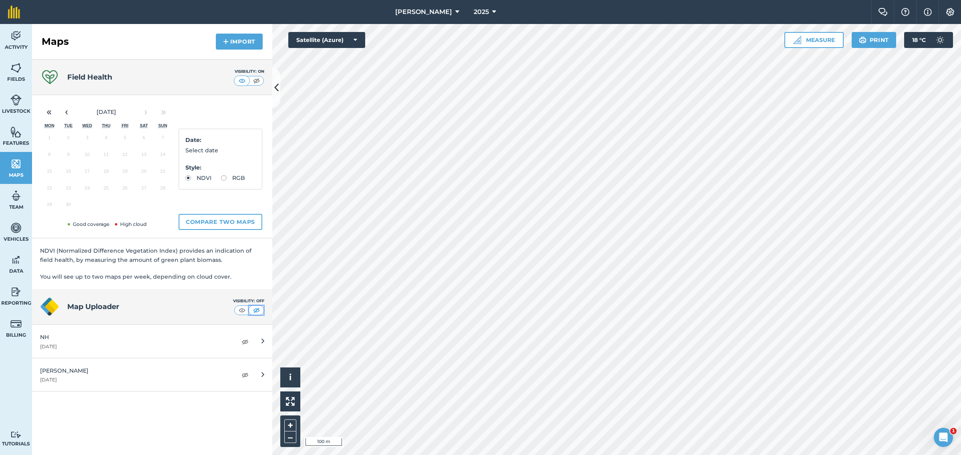
click at [255, 311] on img at bounding box center [256, 311] width 10 height 8
click at [241, 311] on img at bounding box center [242, 311] width 10 height 8
click at [18, 76] on span "Fields" at bounding box center [16, 79] width 32 height 6
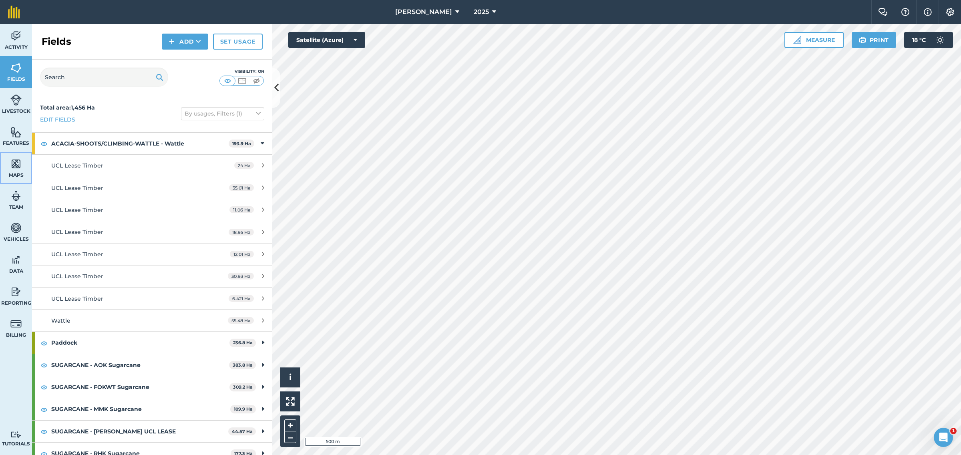
click at [19, 166] on img at bounding box center [15, 164] width 11 height 12
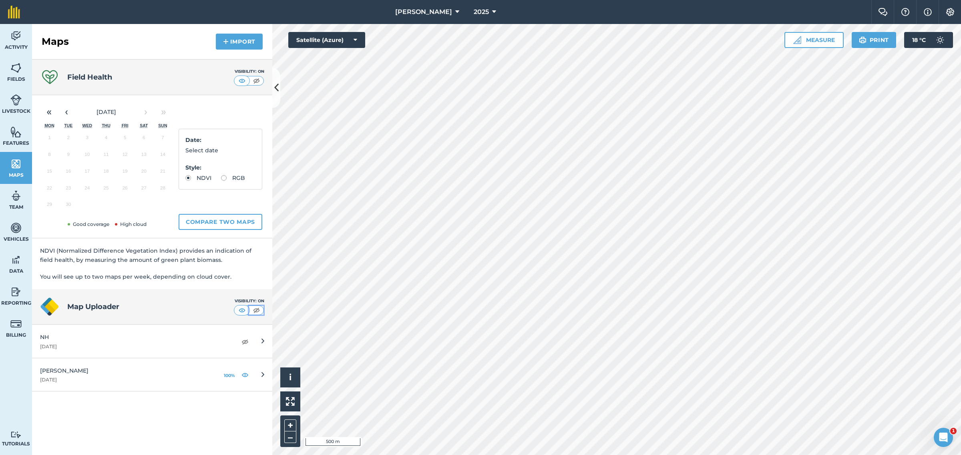
click at [253, 309] on img at bounding box center [256, 311] width 10 height 8
click at [20, 72] on img at bounding box center [15, 68] width 11 height 12
